Goal: Information Seeking & Learning: Learn about a topic

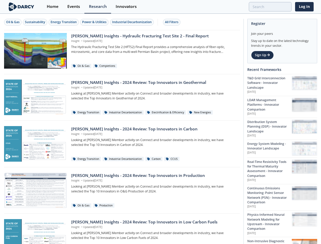
click at [13, 22] on div "Oil & Gas" at bounding box center [12, 22] width 13 height 5
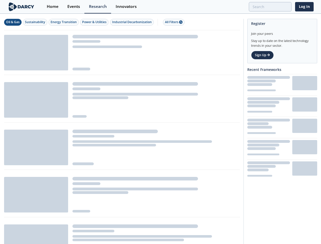
click at [35, 22] on div "Sustainability" at bounding box center [35, 22] width 20 height 5
click at [64, 22] on div "Energy Transition" at bounding box center [64, 22] width 26 height 5
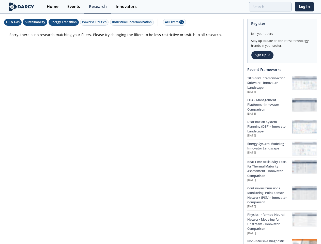
click at [95, 22] on div "Power & Utilities" at bounding box center [94, 22] width 24 height 5
click at [133, 22] on div "Industrial Decarbonization" at bounding box center [132, 22] width 40 height 5
